Goal: Find specific page/section: Find specific page/section

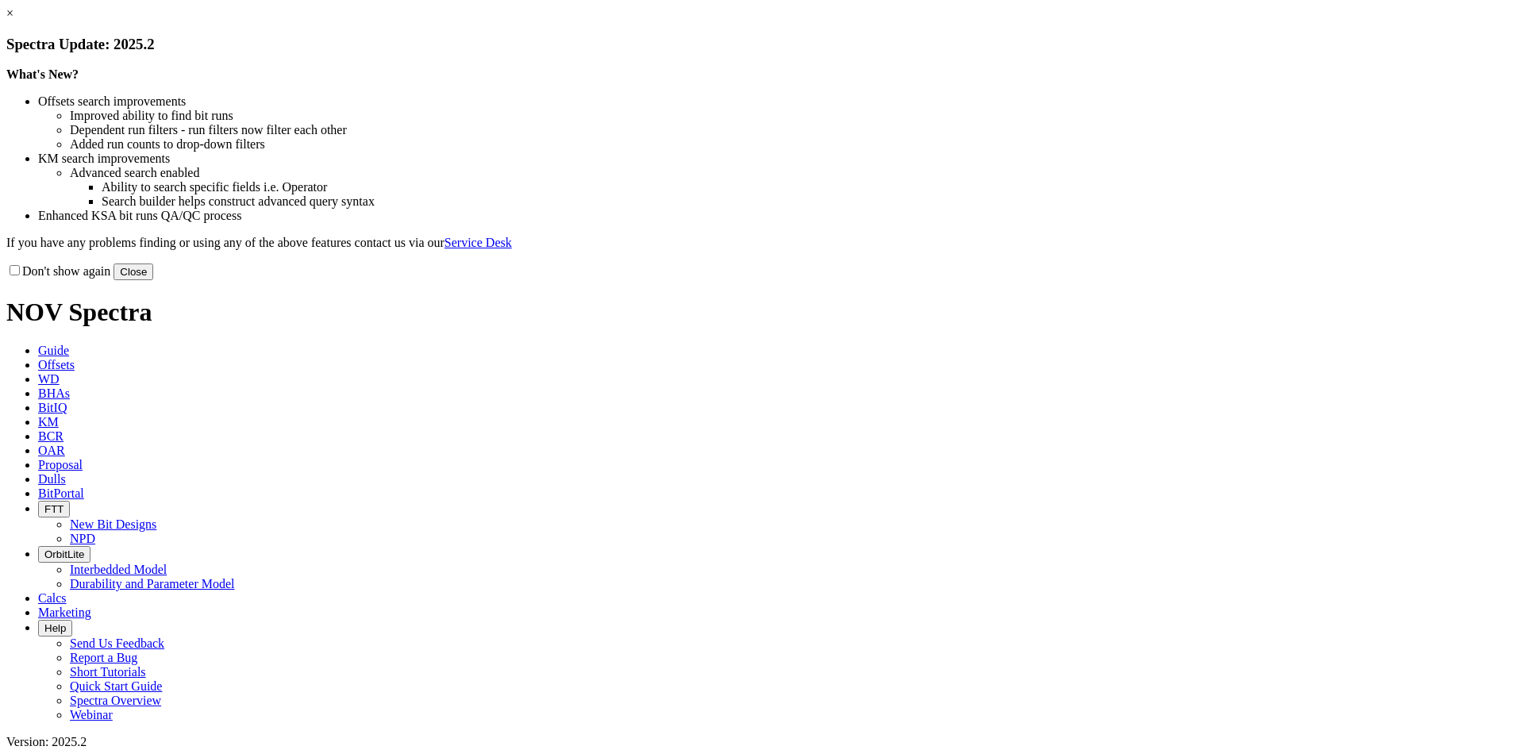
click at [13, 20] on link "×" at bounding box center [9, 12] width 7 height 13
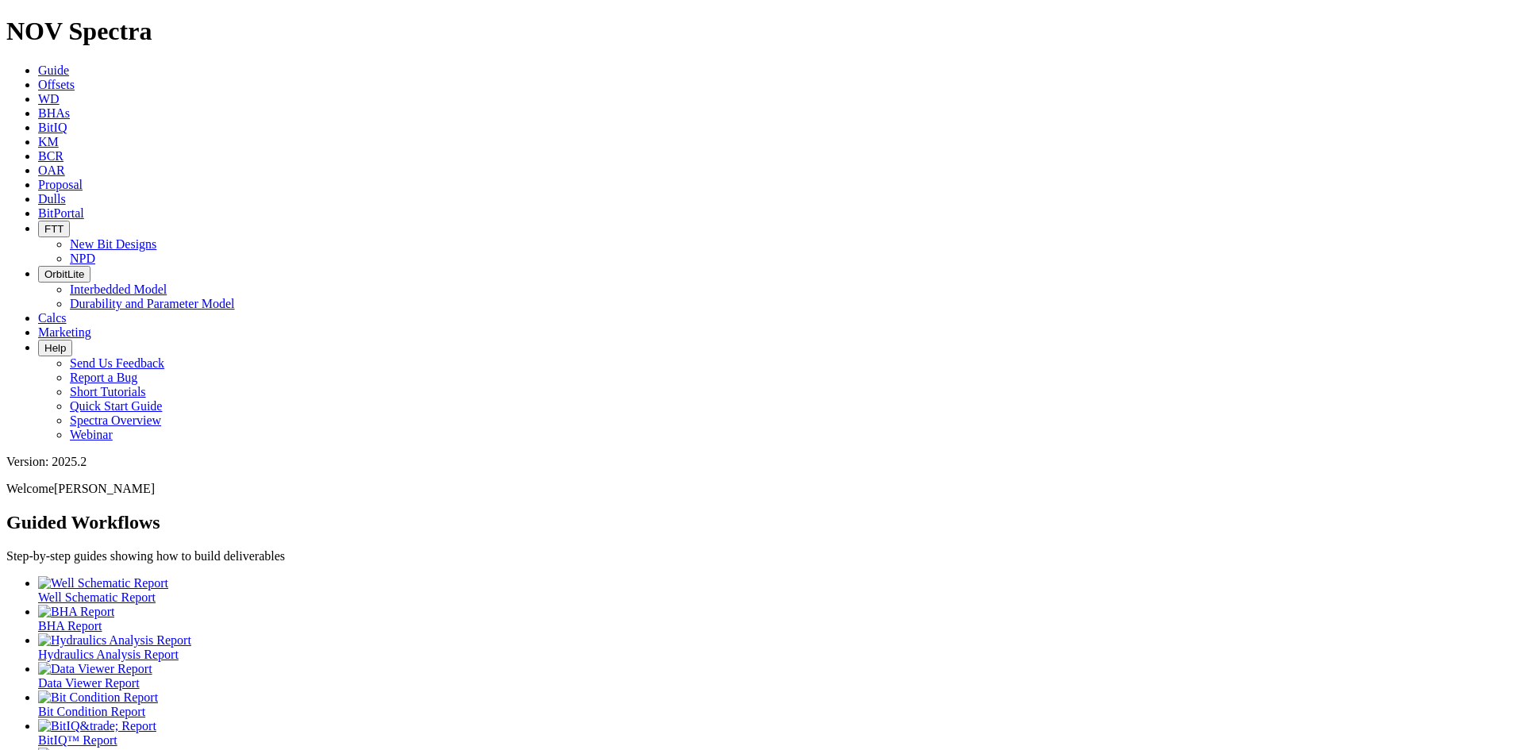
click at [38, 192] on icon at bounding box center [38, 198] width 0 height 13
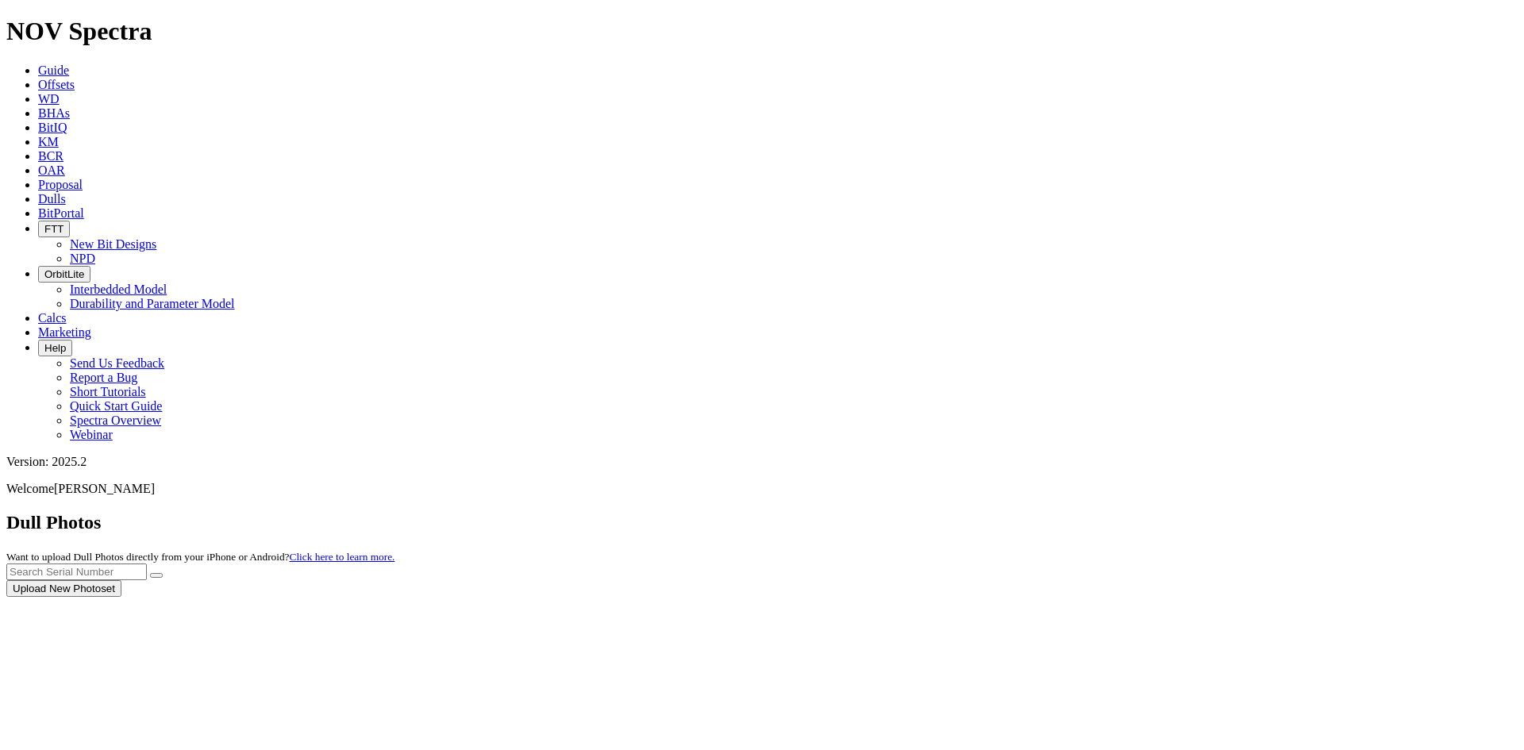
click at [1165, 597] on div at bounding box center [761, 597] width 1511 height 0
click at [147, 564] on input "text" at bounding box center [76, 572] width 141 height 17
click at [150, 573] on button "submit" at bounding box center [156, 575] width 13 height 5
drag, startPoint x: 1161, startPoint y: 69, endPoint x: 1175, endPoint y: 67, distance: 13.6
click at [147, 564] on input "a316264" at bounding box center [76, 572] width 141 height 17
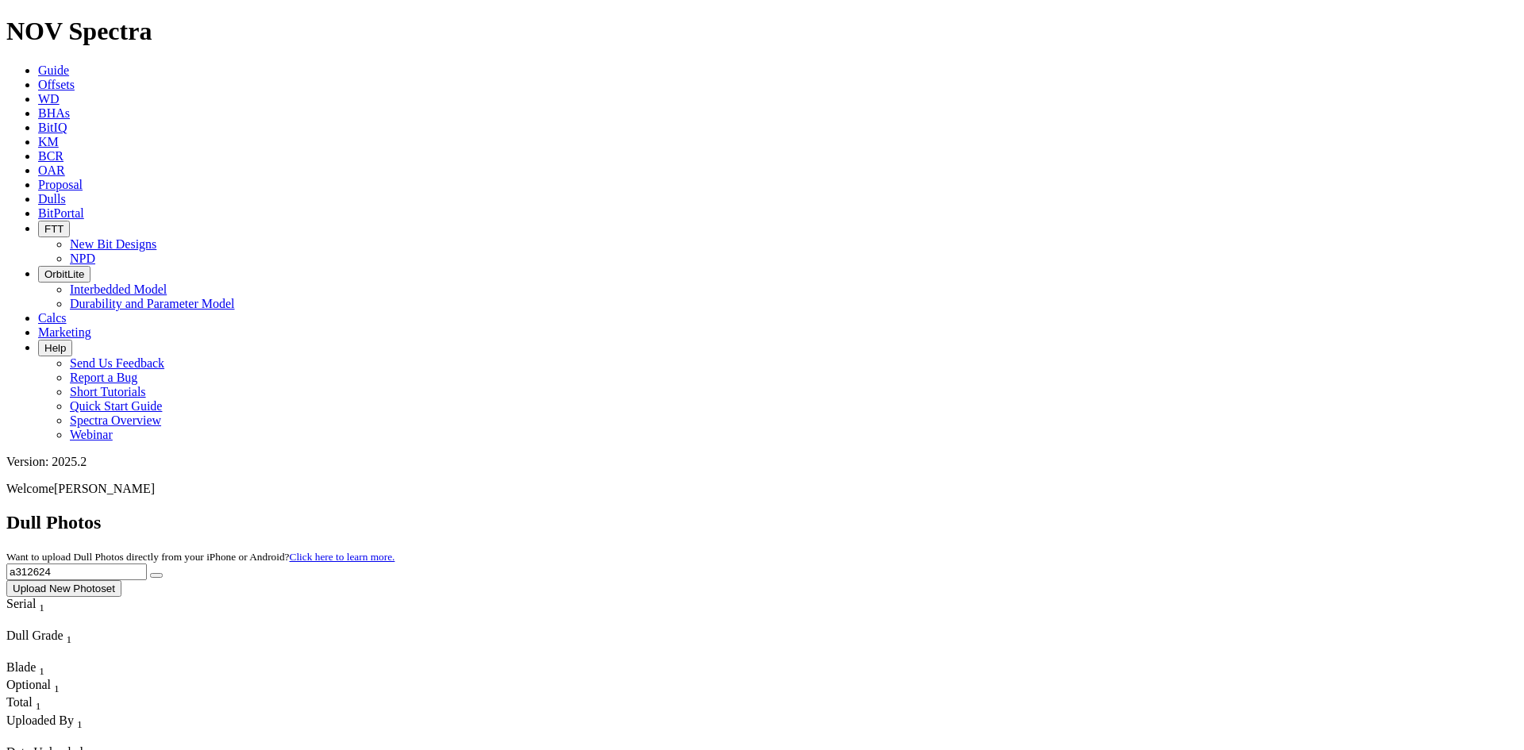
type input "a312624"
click at [163, 573] on button "submit" at bounding box center [156, 575] width 13 height 5
